Goal: Information Seeking & Learning: Learn about a topic

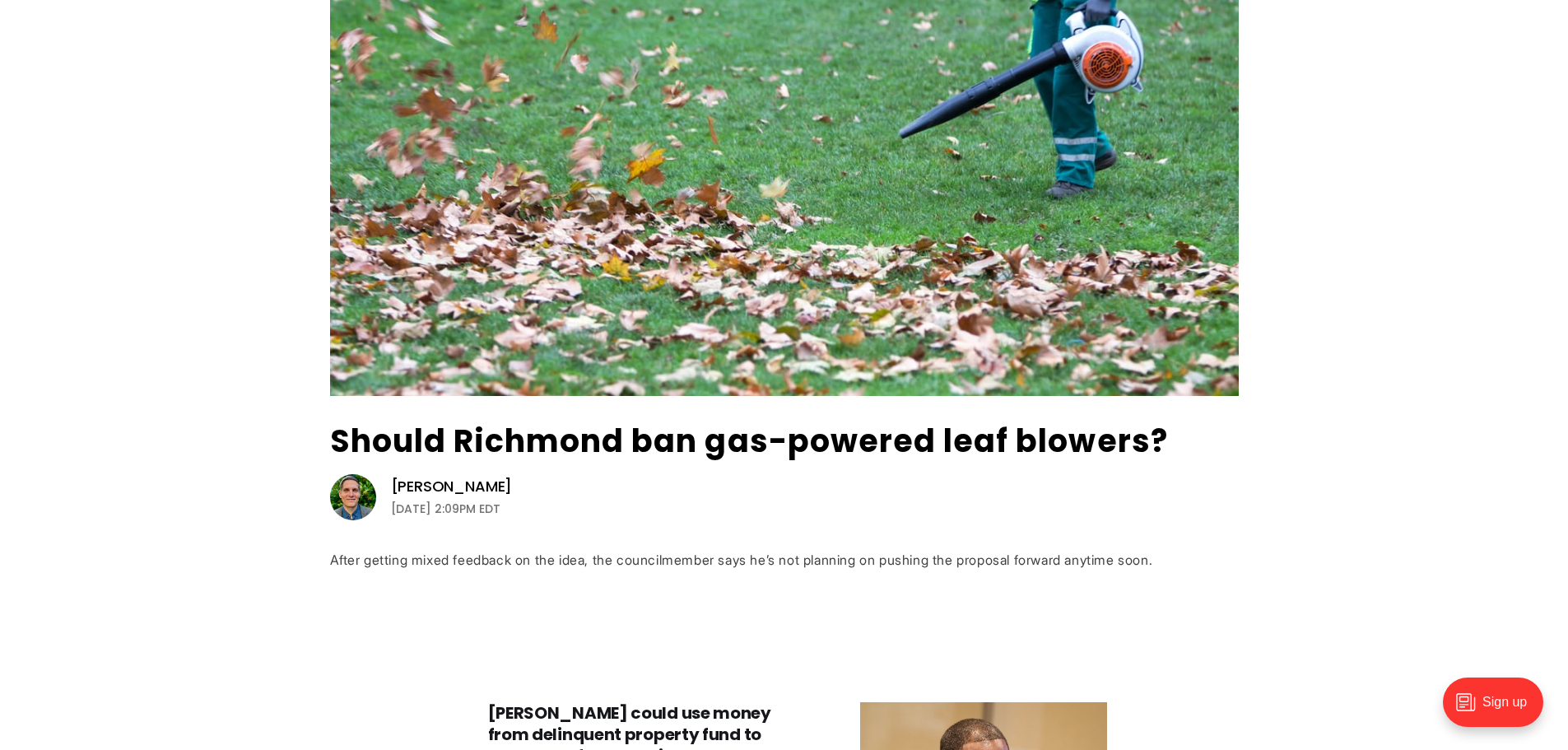
scroll to position [330, 0]
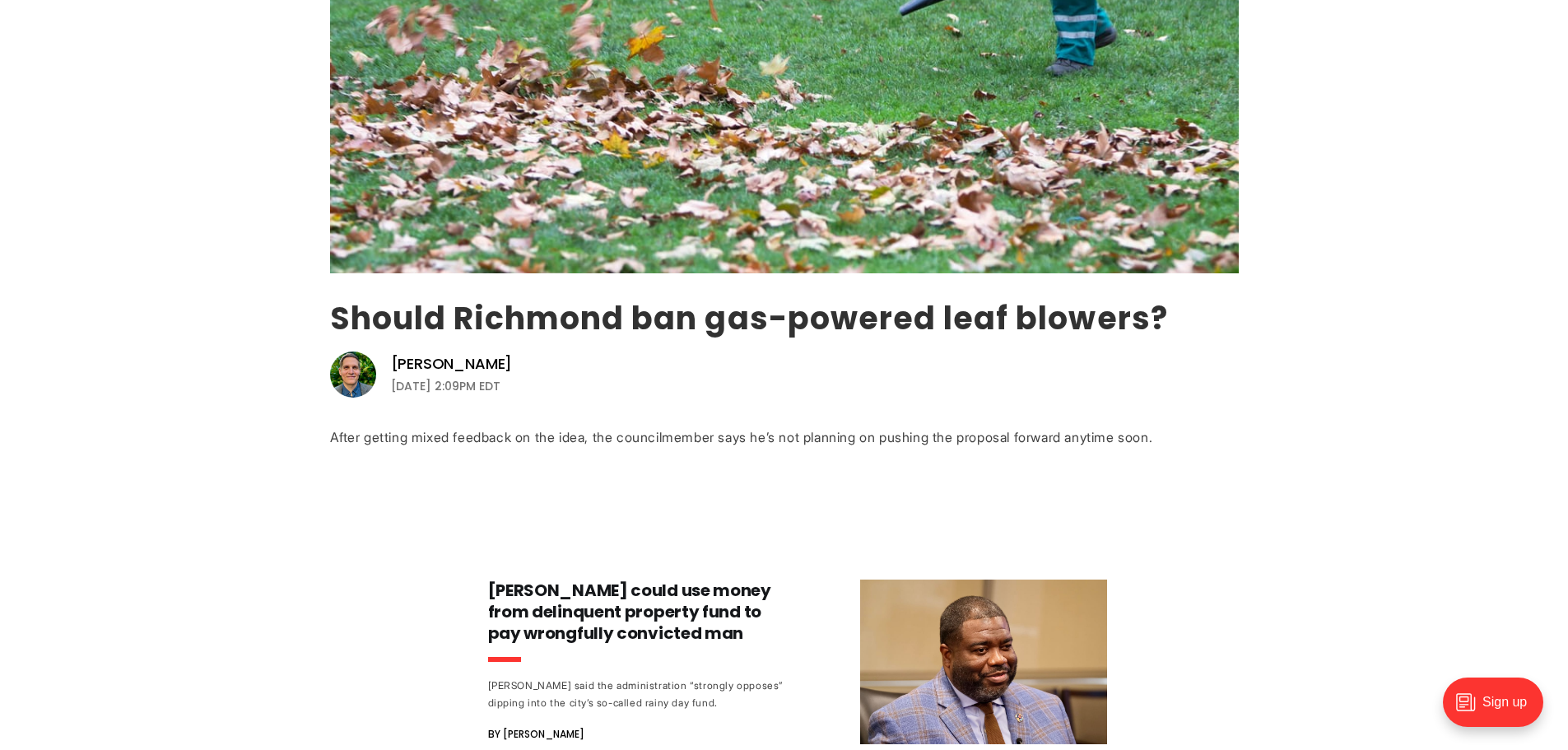
click at [524, 317] on link "Should Richmond ban gas-powered leaf blowers?" at bounding box center [748, 318] width 838 height 43
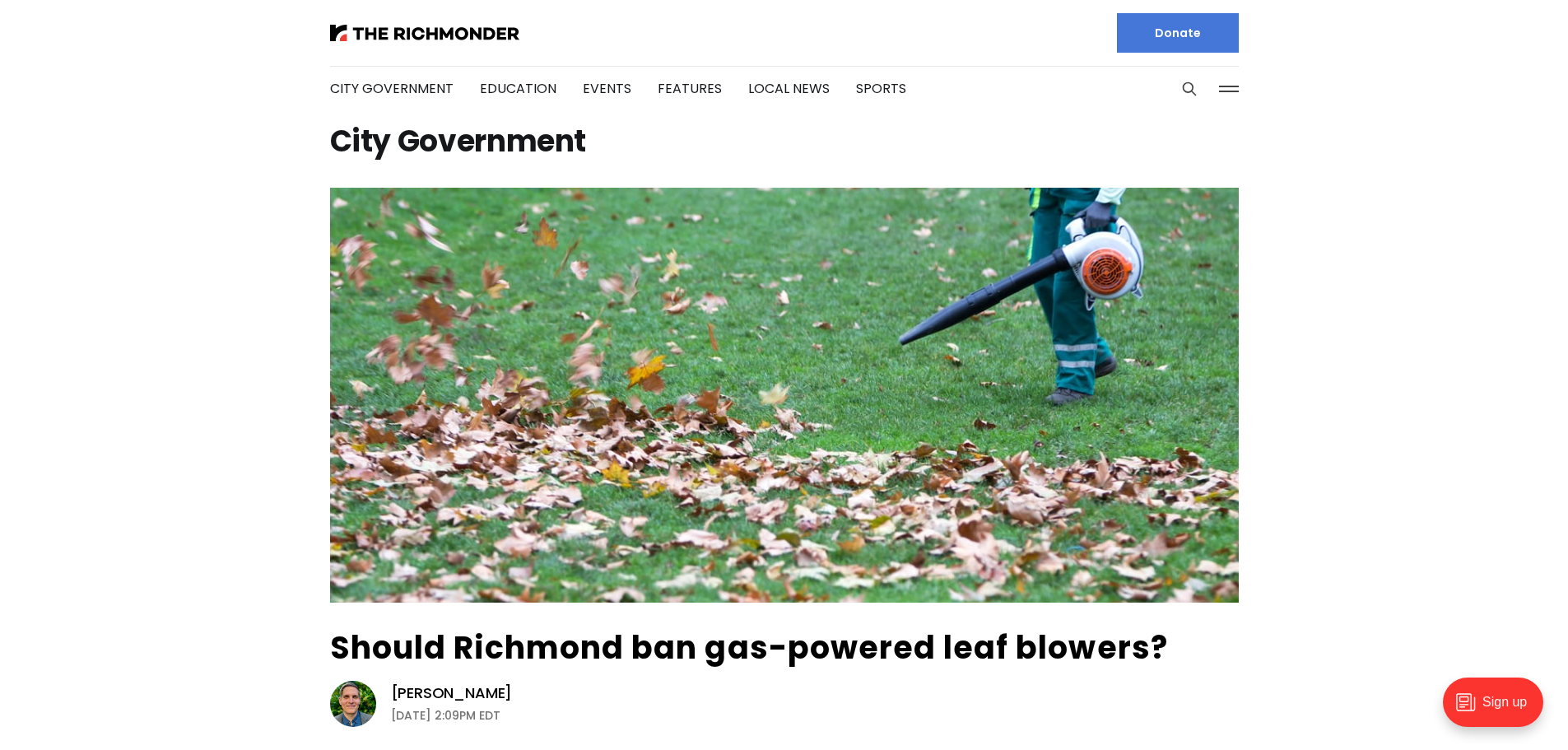
click at [404, 23] on div at bounding box center [550, 32] width 441 height 66
click at [419, 30] on img at bounding box center [424, 33] width 189 height 17
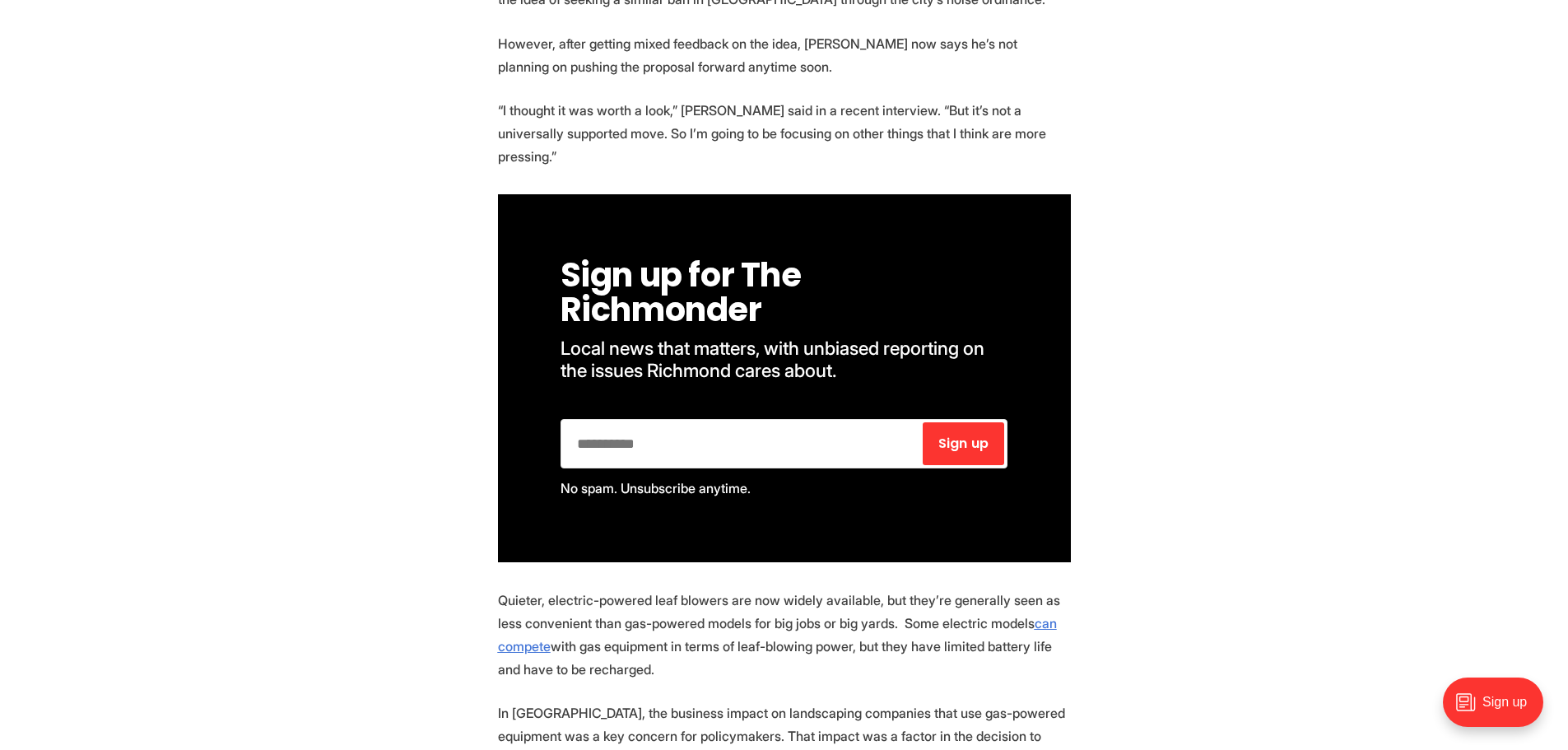
scroll to position [906, 0]
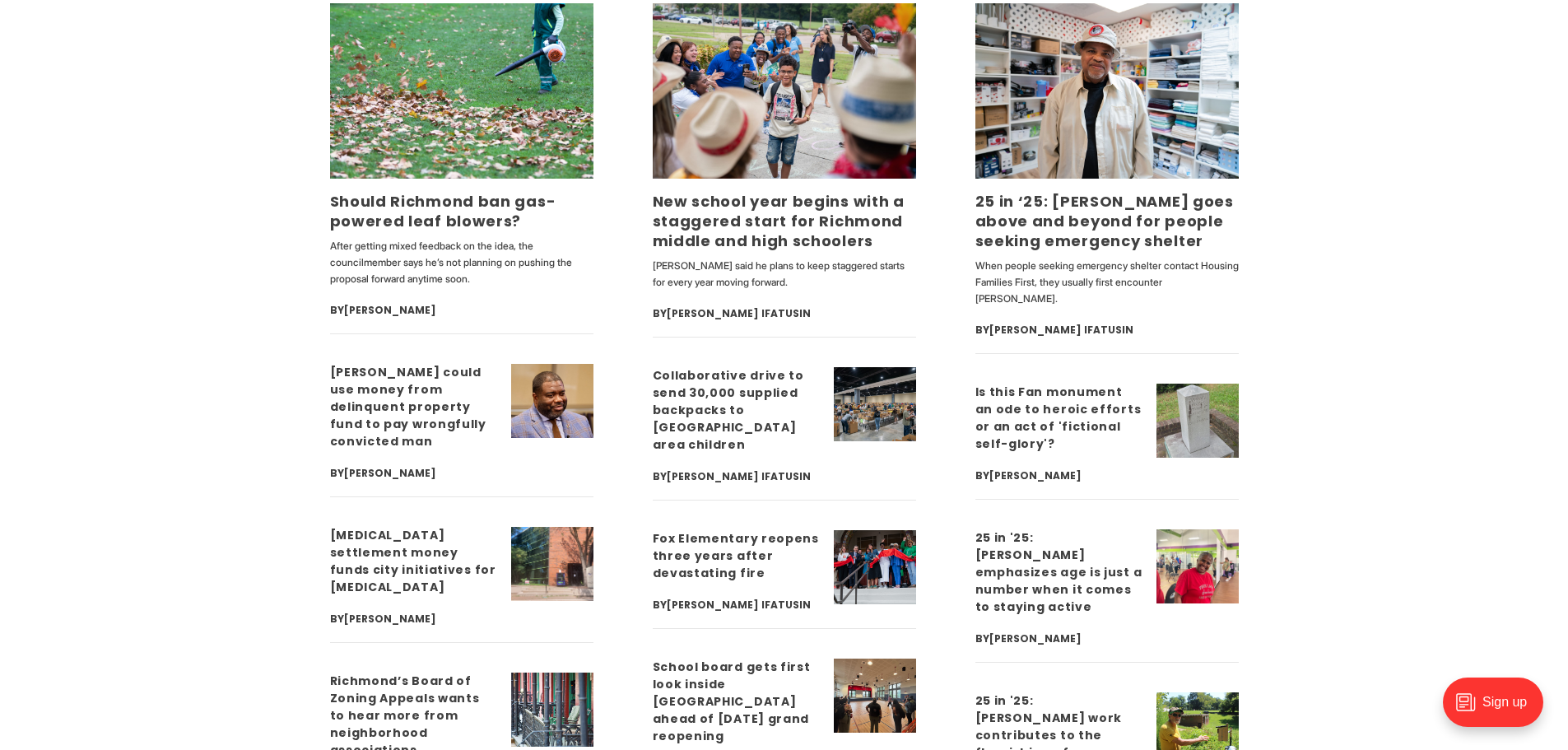
scroll to position [4281, 0]
